Goal: Information Seeking & Learning: Learn about a topic

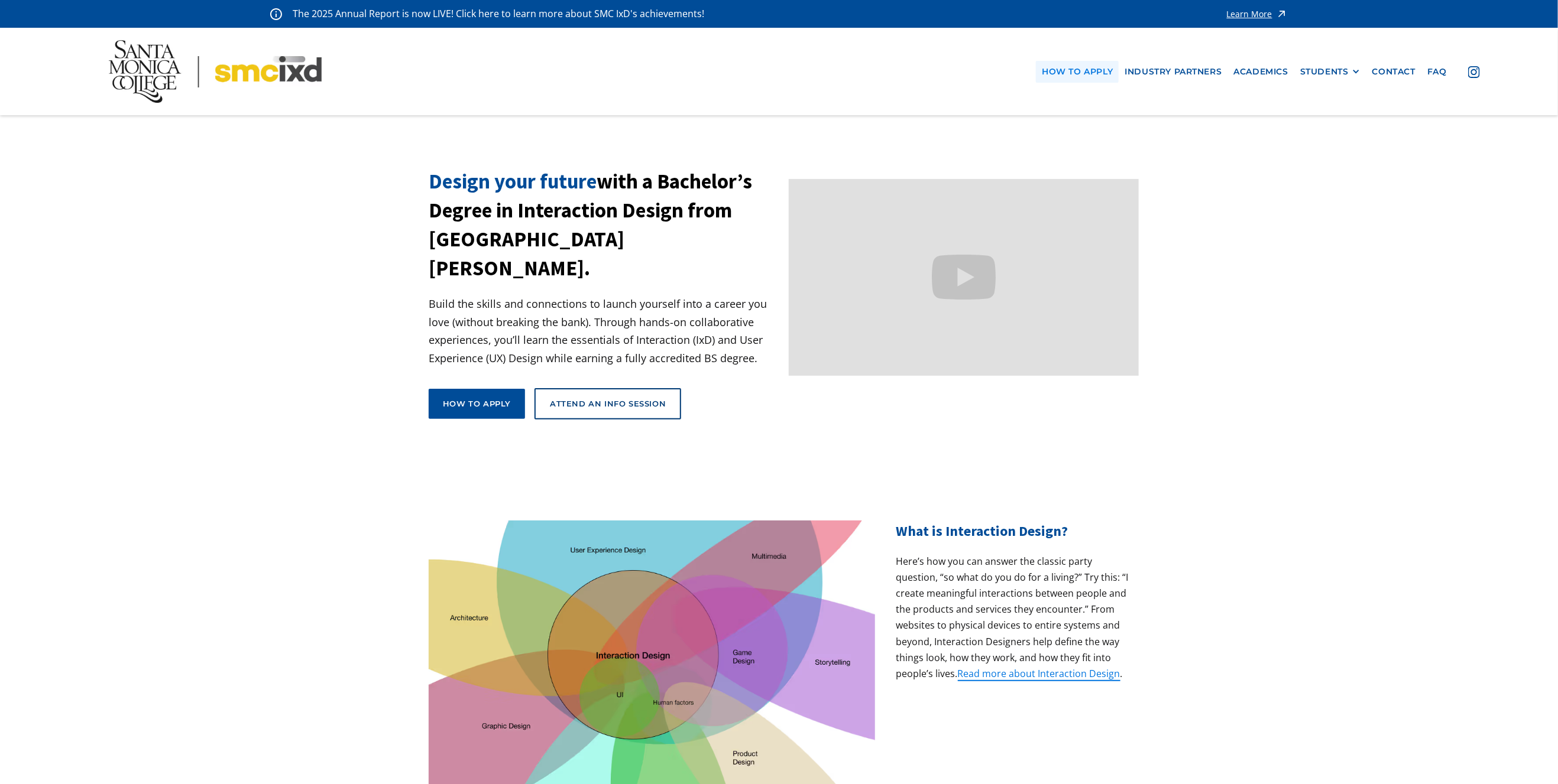
click at [1113, 69] on link "how to apply" at bounding box center [1077, 71] width 83 height 22
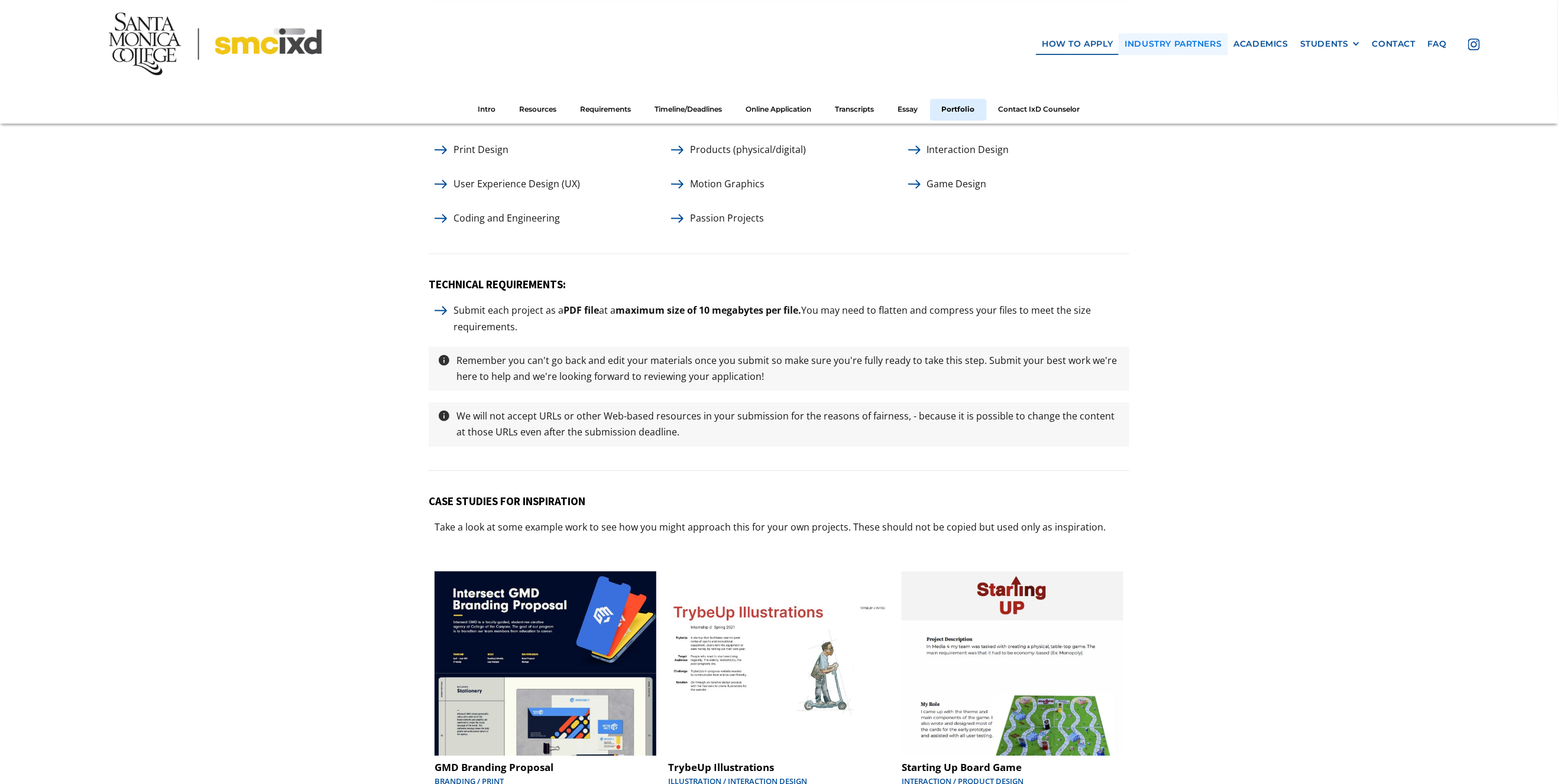
scroll to position [5598, 0]
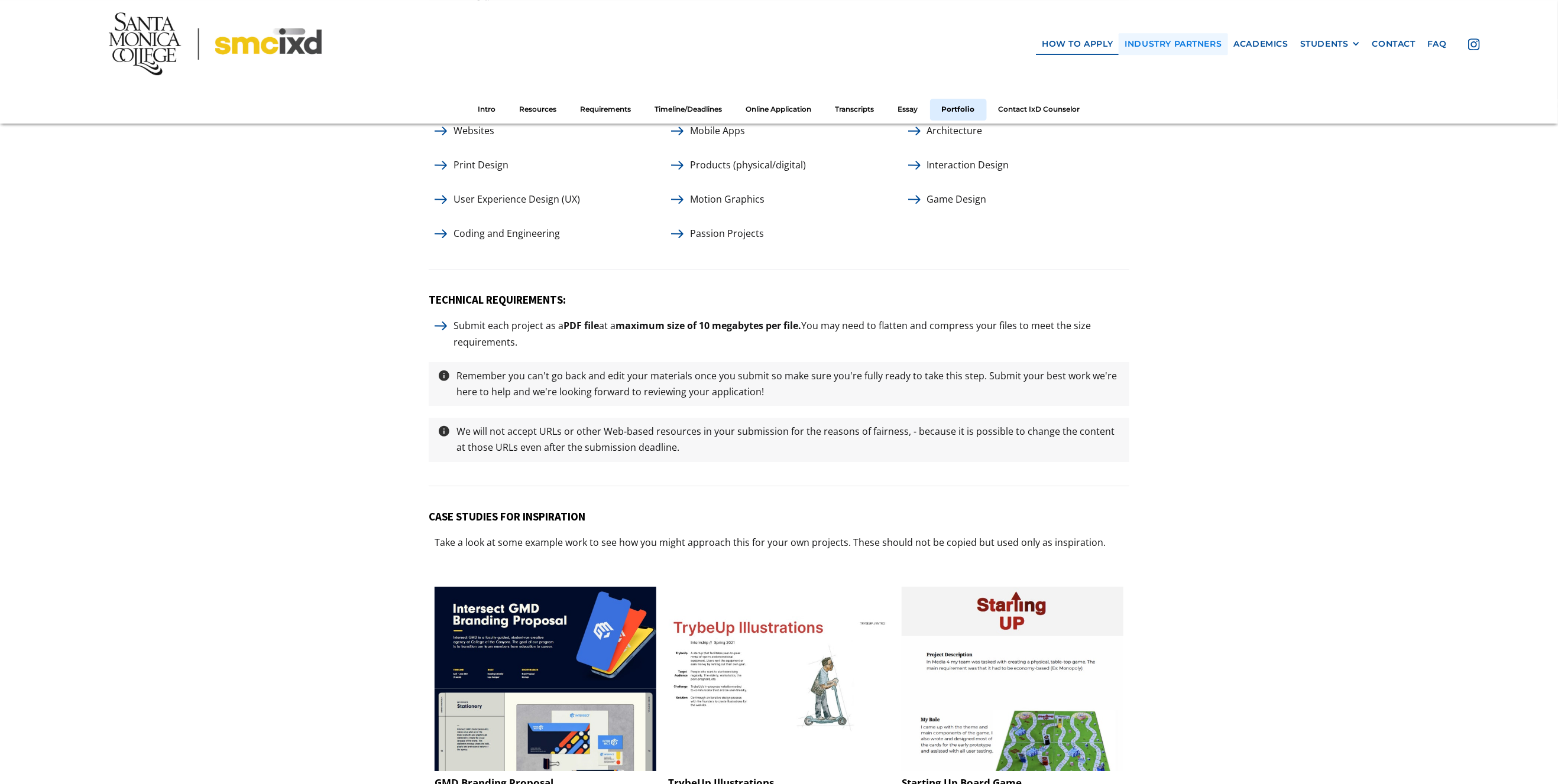
click at [1148, 43] on link "industry partners" at bounding box center [1173, 43] width 109 height 22
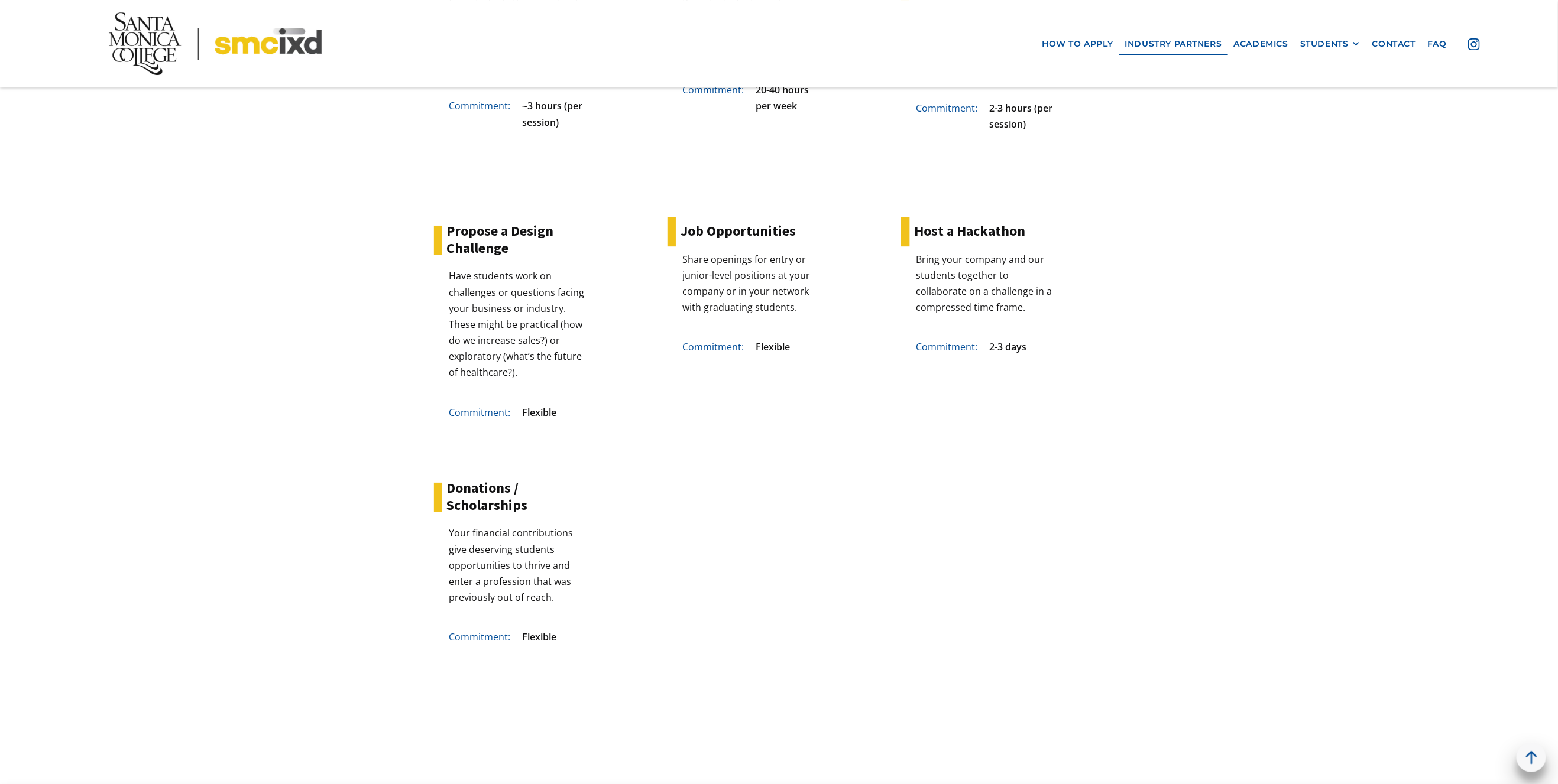
scroll to position [3746, 0]
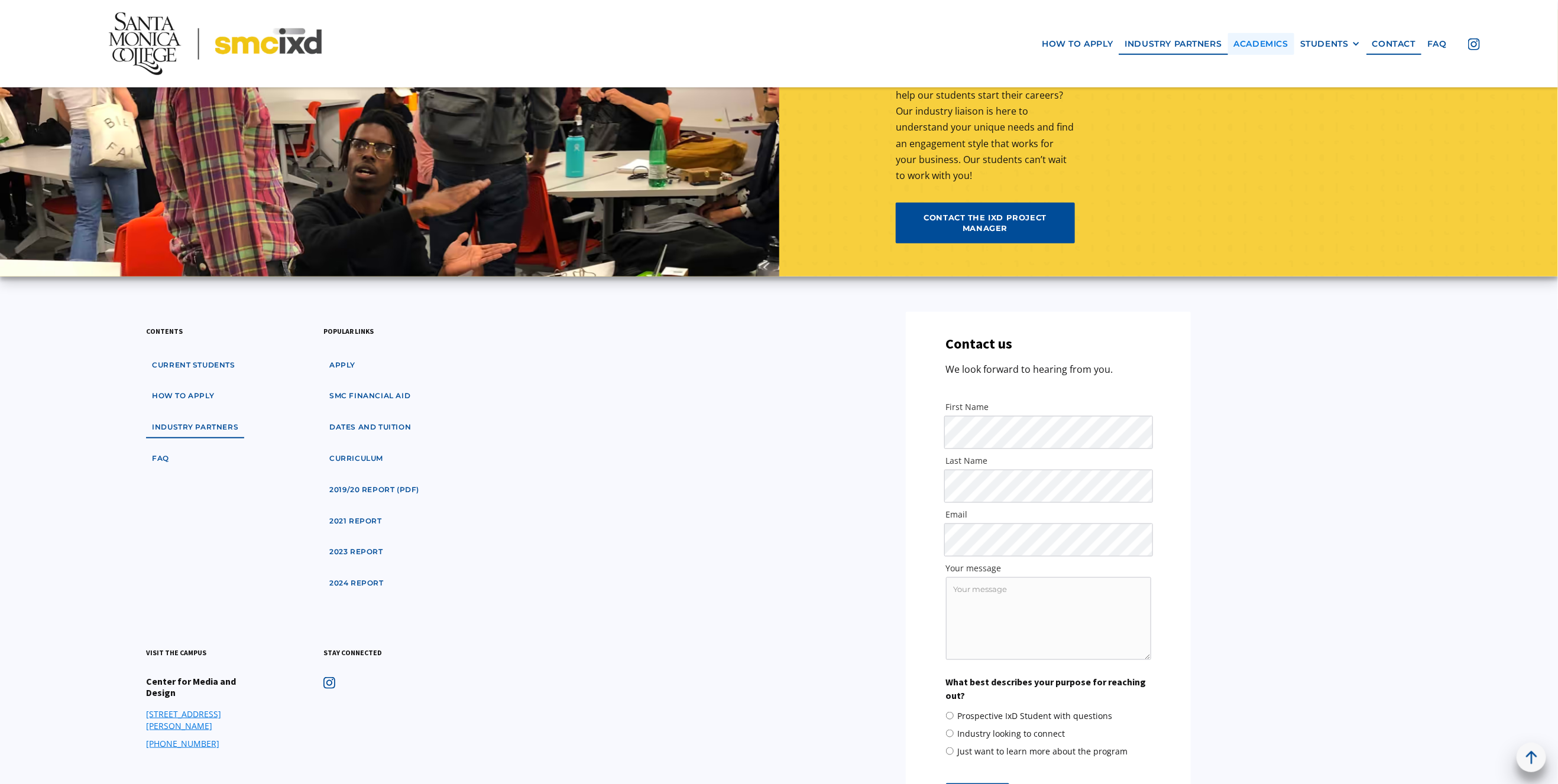
click at [1263, 43] on link "Academics" at bounding box center [1261, 43] width 67 height 22
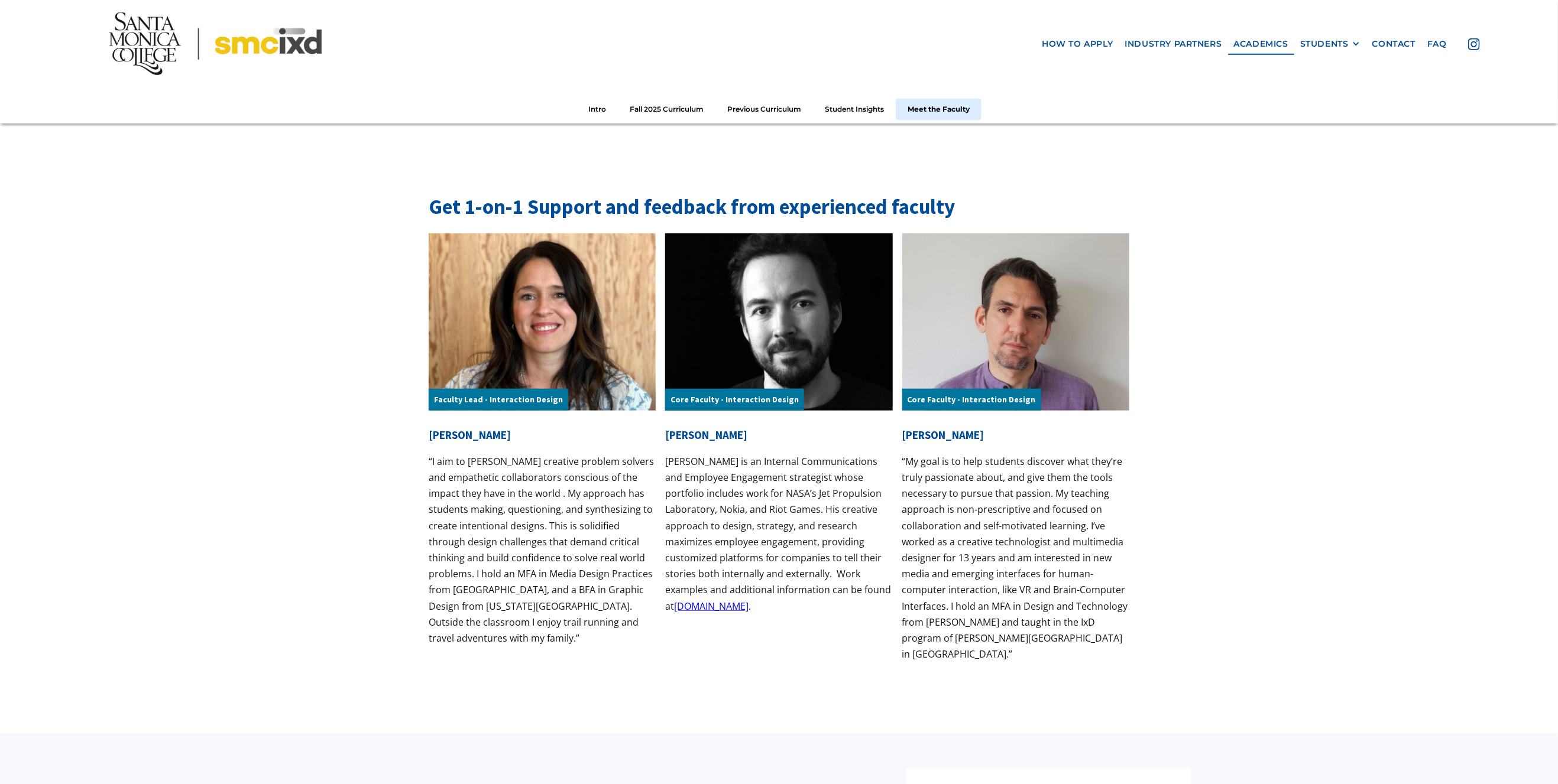
scroll to position [3632, 0]
click at [543, 317] on div "Faculty Lead - Interaction Design" at bounding box center [542, 322] width 227 height 177
drag, startPoint x: 488, startPoint y: 307, endPoint x: 492, endPoint y: 292, distance: 15.5
click at [488, 306] on div "Faculty Lead - Interaction Design" at bounding box center [542, 322] width 227 height 177
click at [494, 295] on div "Faculty Lead - Interaction Design" at bounding box center [542, 322] width 227 height 177
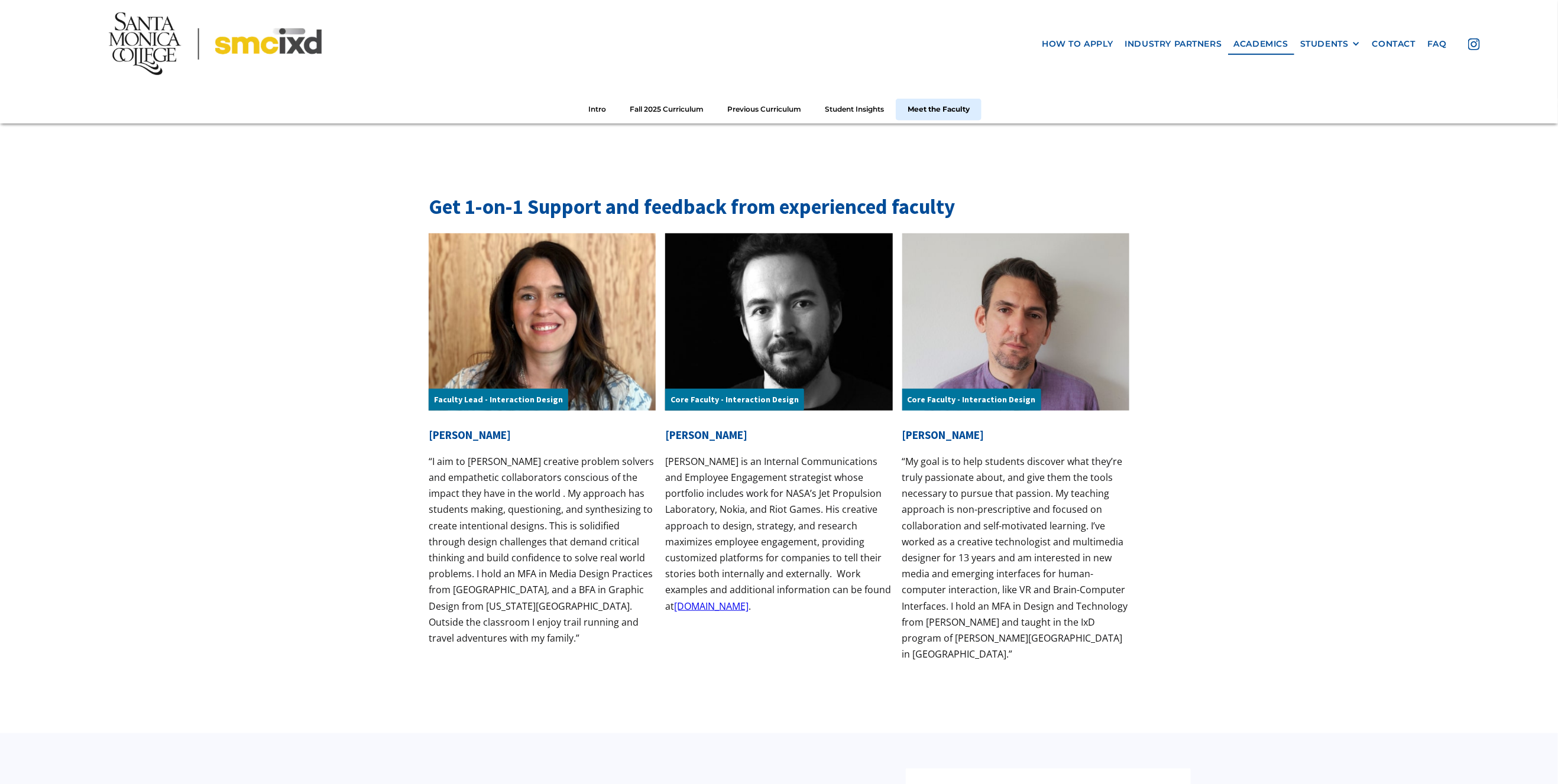
click at [513, 363] on div "Faculty Lead - Interaction Design" at bounding box center [542, 322] width 227 height 177
